Goal: Task Accomplishment & Management: Manage account settings

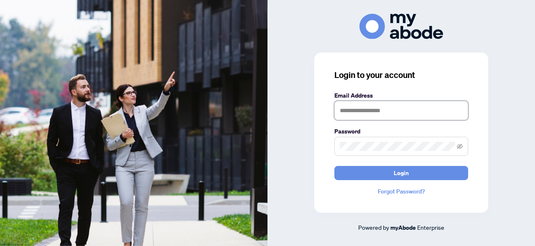
type input "**********"
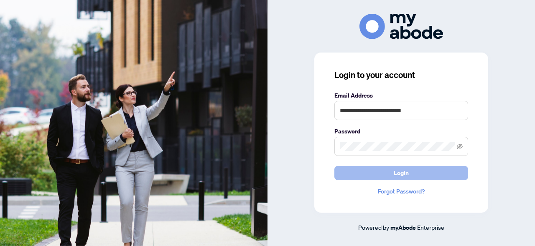
click at [371, 175] on button "Login" at bounding box center [401, 173] width 134 height 14
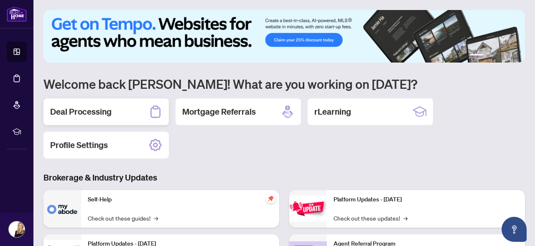
click at [83, 107] on h2 "Deal Processing" at bounding box center [80, 112] width 61 height 12
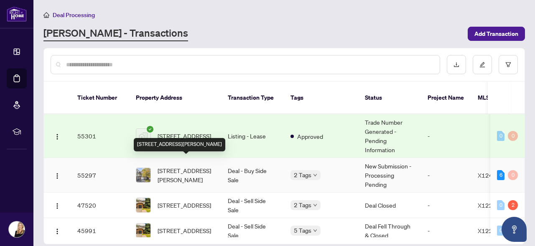
click at [208, 166] on span "[STREET_ADDRESS][PERSON_NAME]" at bounding box center [185, 175] width 57 height 18
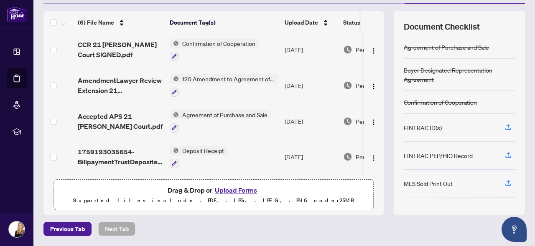
scroll to position [103, 0]
click at [242, 192] on button "Upload Forms" at bounding box center [235, 190] width 47 height 11
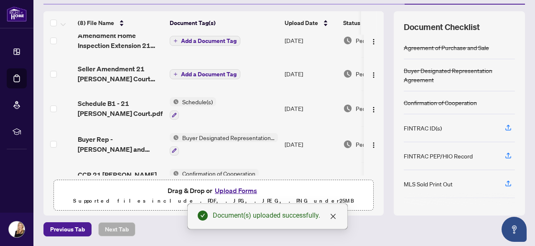
scroll to position [0, 0]
click at [217, 38] on span "Add a Document Tag" at bounding box center [209, 41] width 56 height 6
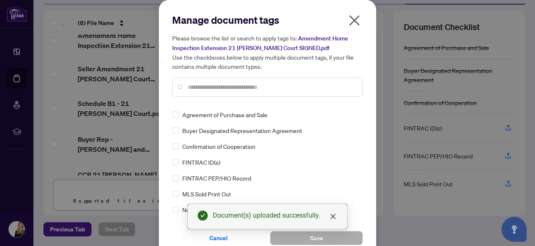
click at [218, 96] on div "Manage document tags Please browse the list or search to apply tags to: Amendme…" at bounding box center [267, 58] width 190 height 90
click at [222, 84] on input "text" at bounding box center [272, 87] width 168 height 9
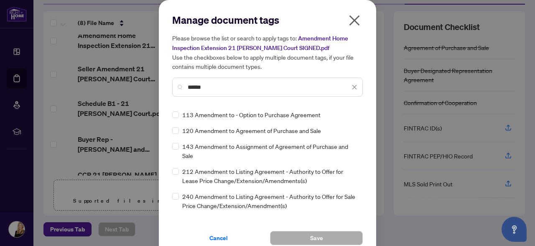
type input "*****"
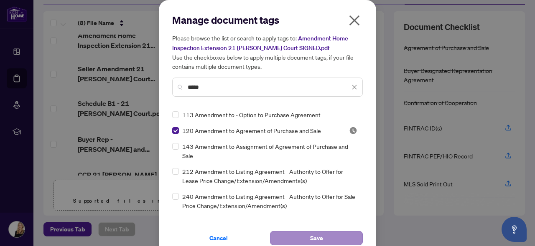
click at [309, 236] on button "Save" at bounding box center [316, 238] width 93 height 14
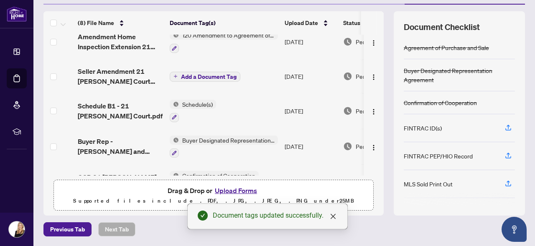
click at [187, 76] on span "Add a Document Tag" at bounding box center [209, 77] width 56 height 6
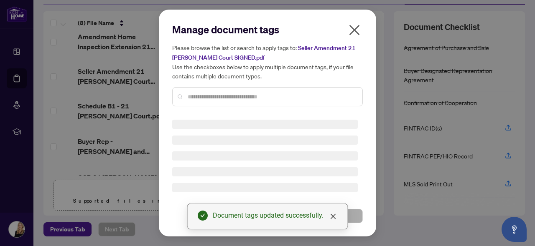
click at [208, 96] on input "text" at bounding box center [272, 96] width 168 height 9
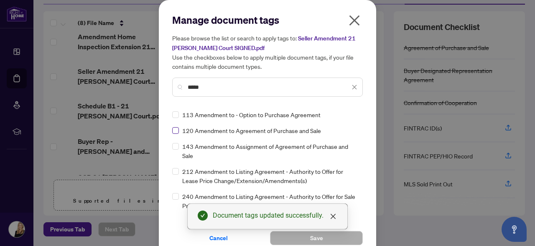
type input "*****"
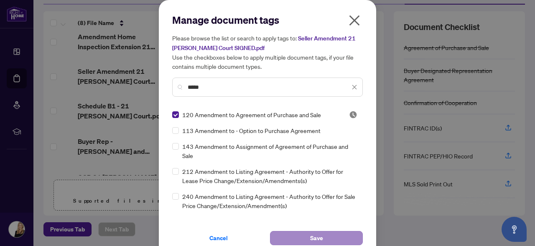
click at [307, 237] on button "Save" at bounding box center [316, 238] width 93 height 14
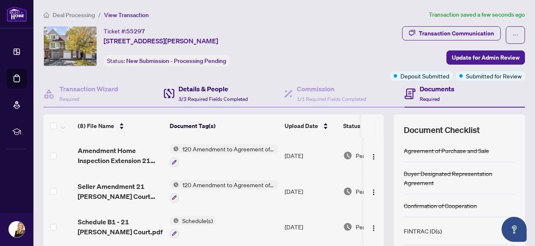
click at [194, 86] on h4 "Details & People" at bounding box center [212, 89] width 69 height 10
